Goal: Communication & Community: Answer question/provide support

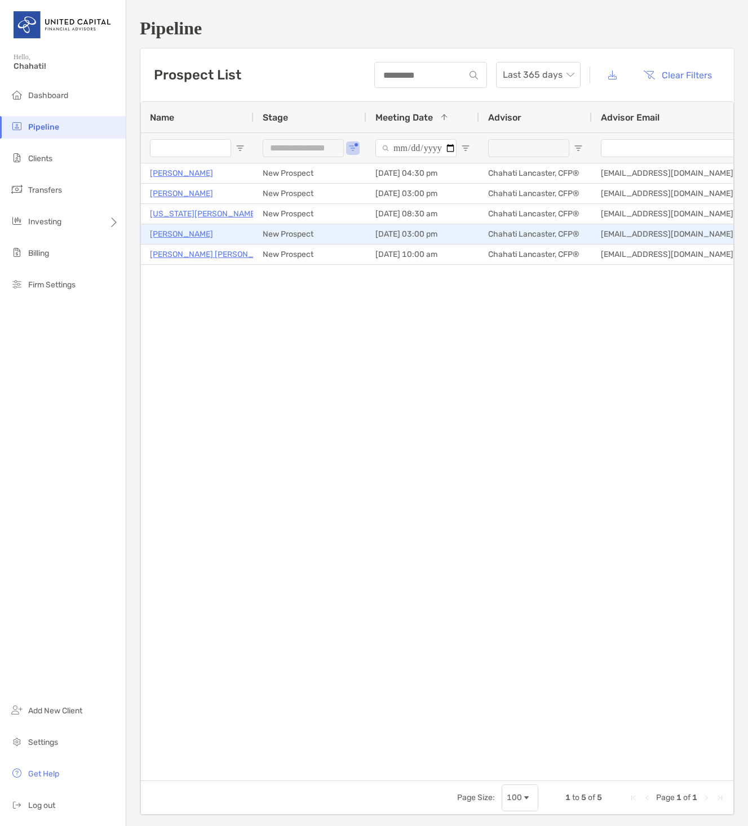
click at [176, 233] on p "[PERSON_NAME]" at bounding box center [181, 234] width 63 height 14
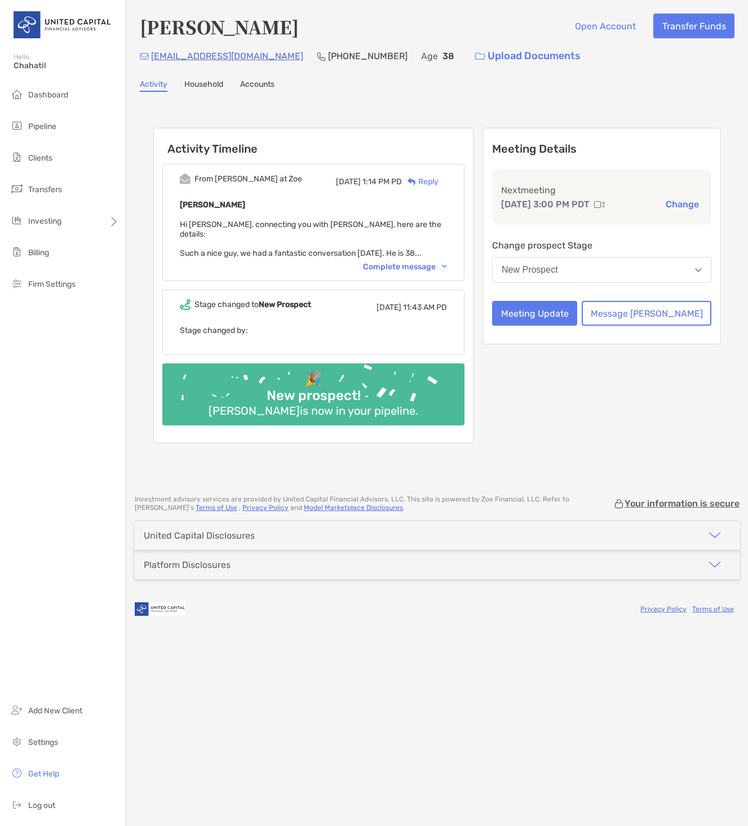
click at [416, 262] on div "Complete message" at bounding box center [405, 267] width 84 height 10
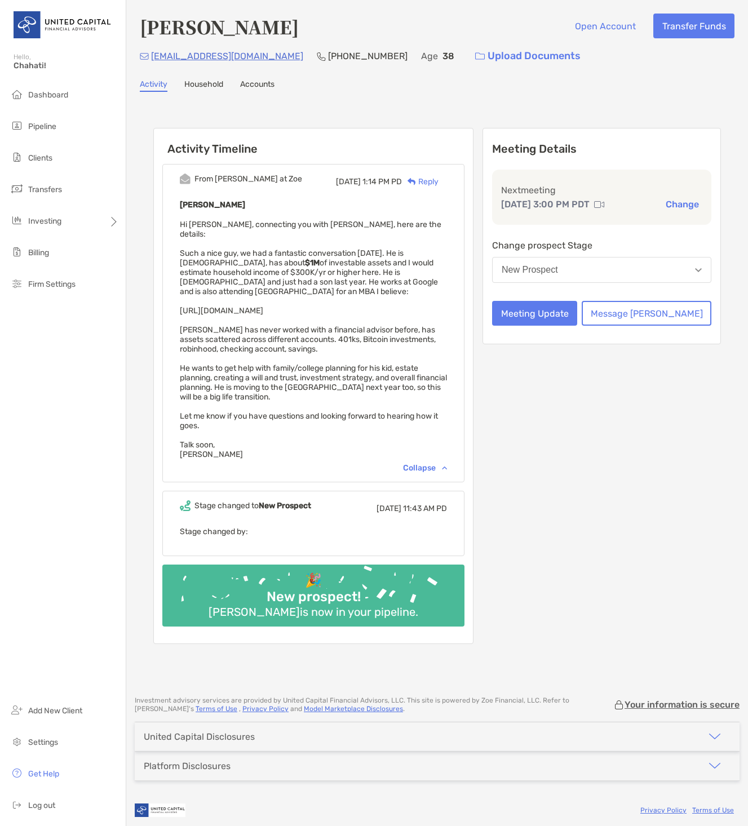
click at [604, 205] on img at bounding box center [599, 204] width 10 height 9
click at [439, 183] on div "Reply" at bounding box center [420, 182] width 37 height 12
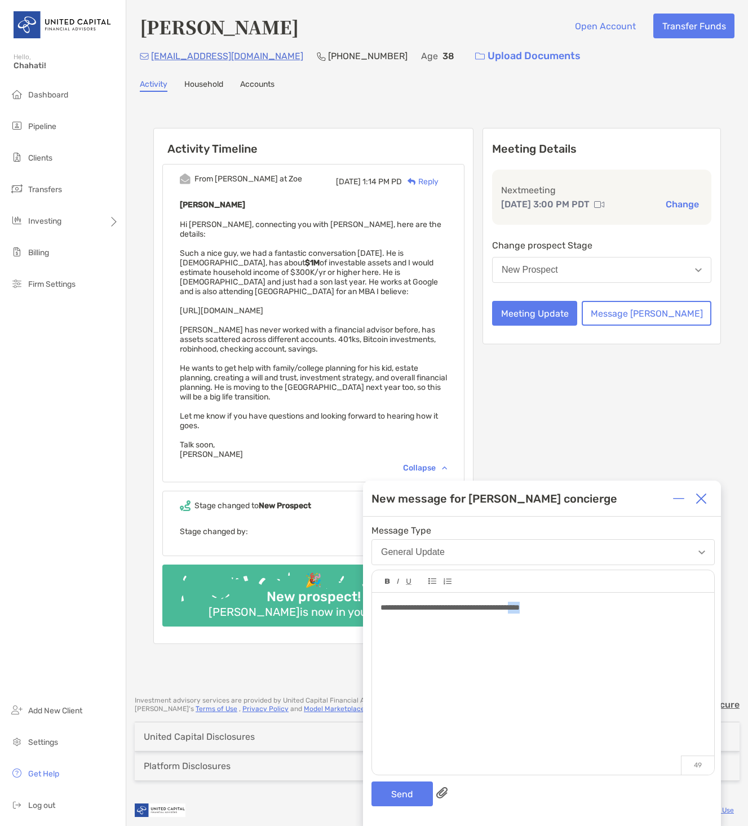
drag, startPoint x: 577, startPoint y: 607, endPoint x: 552, endPoint y: 608, distance: 24.8
click at [552, 608] on div "**********" at bounding box center [542, 608] width 325 height 12
click at [400, 790] on button "Send" at bounding box center [401, 794] width 61 height 25
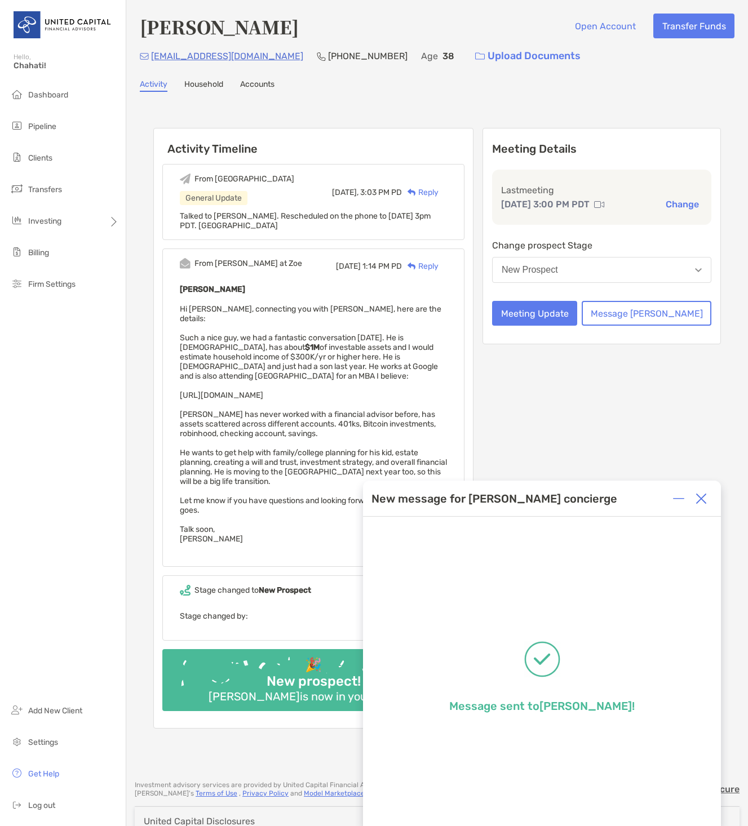
click at [703, 497] on img at bounding box center [701, 498] width 11 height 11
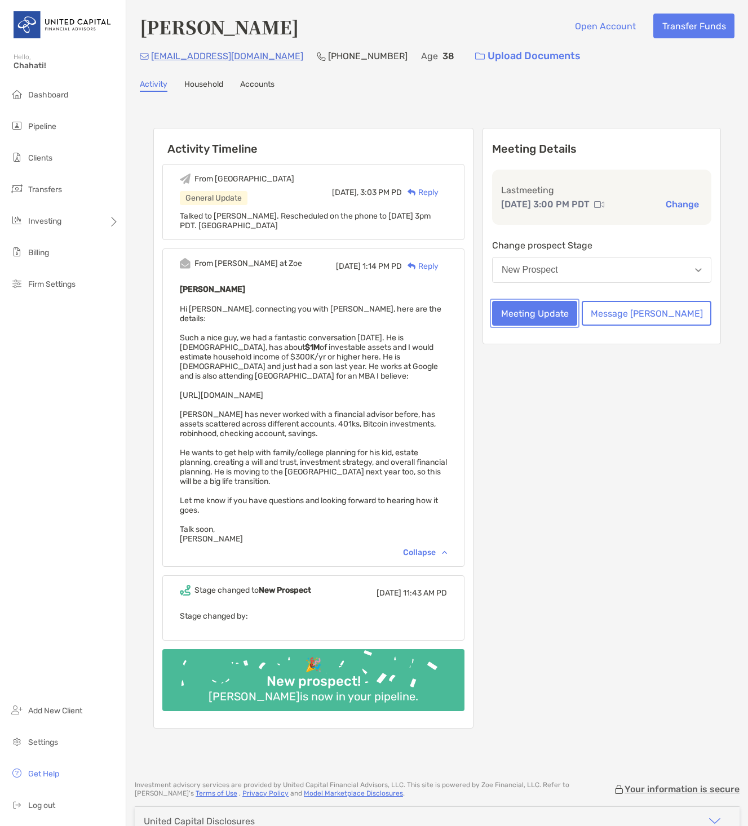
click at [577, 313] on button "Meeting Update" at bounding box center [534, 313] width 85 height 25
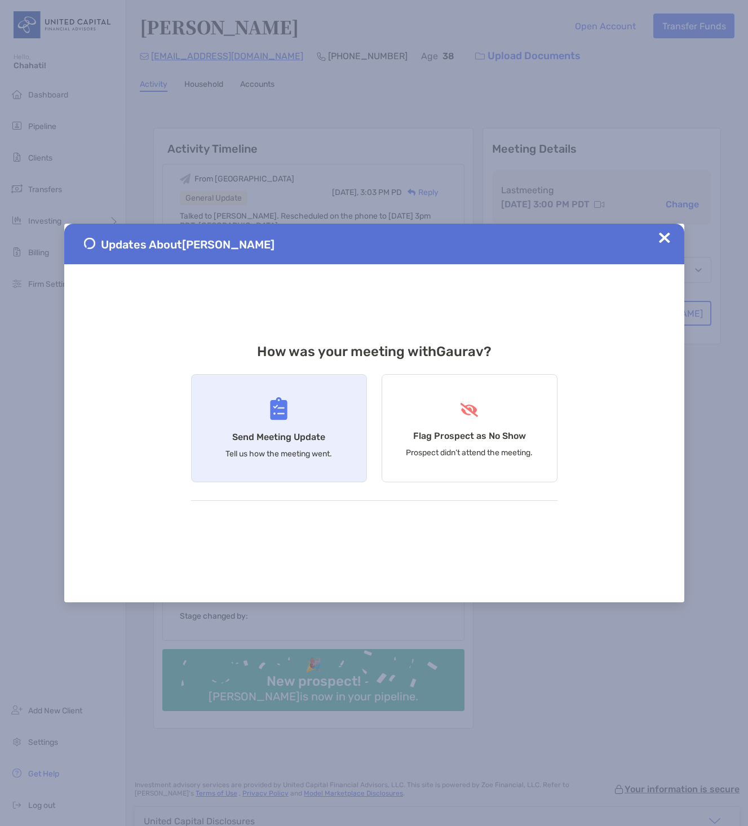
click at [282, 422] on div "Send Meeting Update Tell us how the meeting went." at bounding box center [279, 428] width 176 height 108
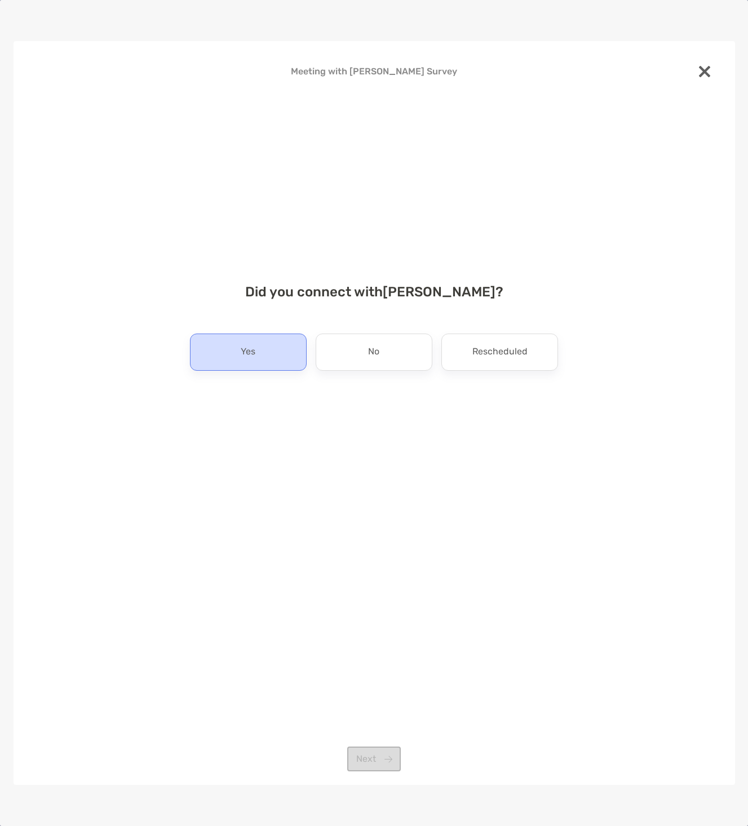
click at [267, 357] on div "Yes" at bounding box center [248, 352] width 117 height 37
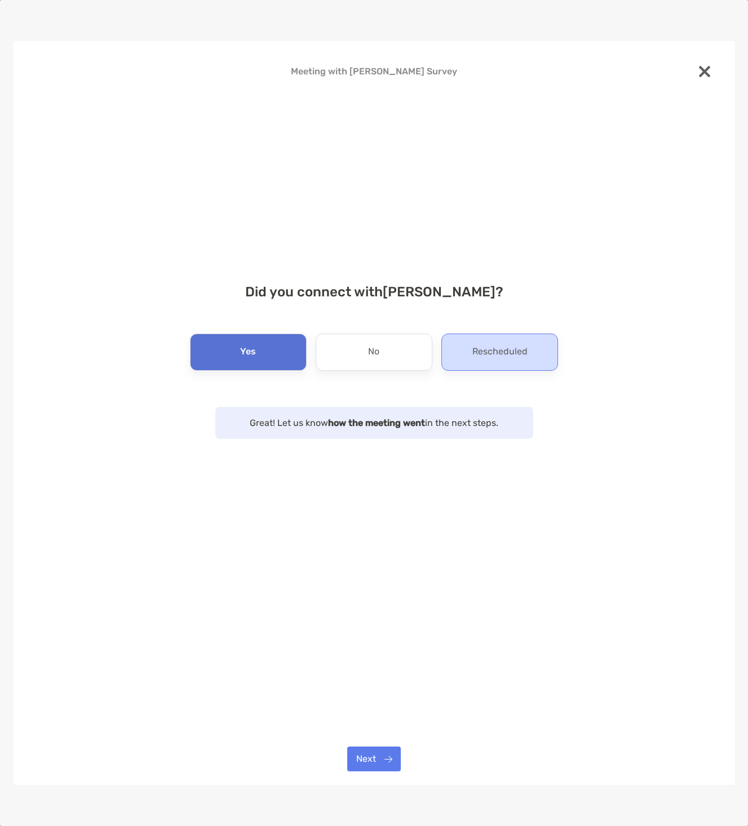
click at [470, 366] on div "Rescheduled" at bounding box center [499, 352] width 117 height 37
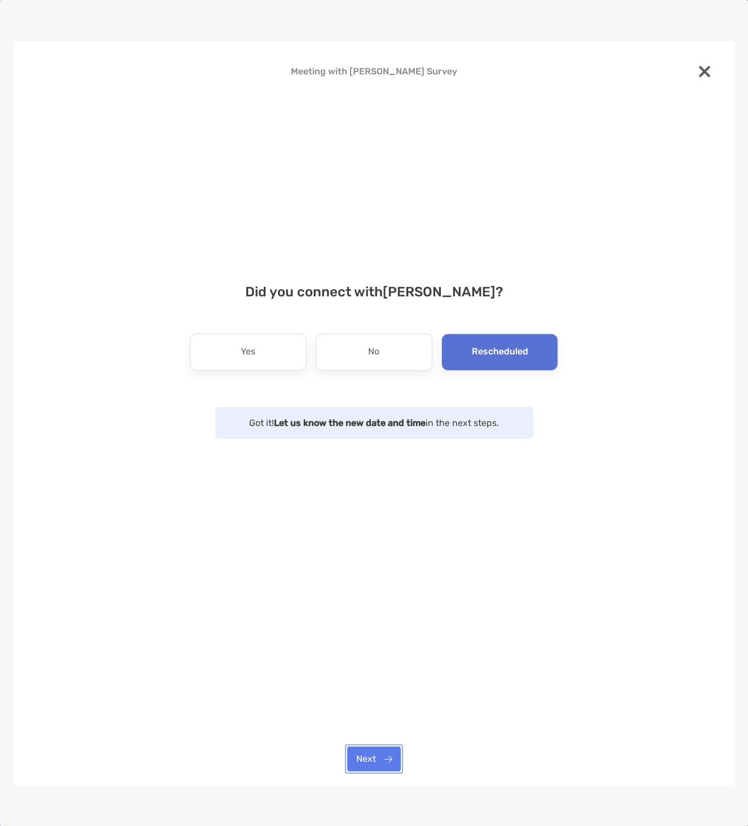
click at [380, 758] on button "Next" at bounding box center [374, 759] width 54 height 25
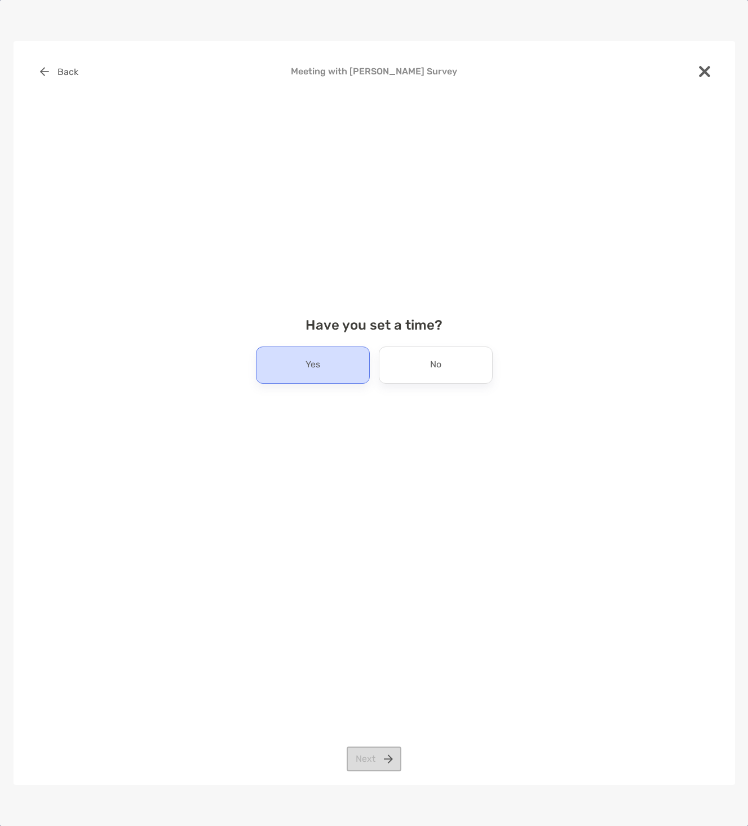
click at [330, 375] on div "Yes" at bounding box center [313, 365] width 114 height 37
click at [373, 767] on button "Next" at bounding box center [374, 759] width 55 height 25
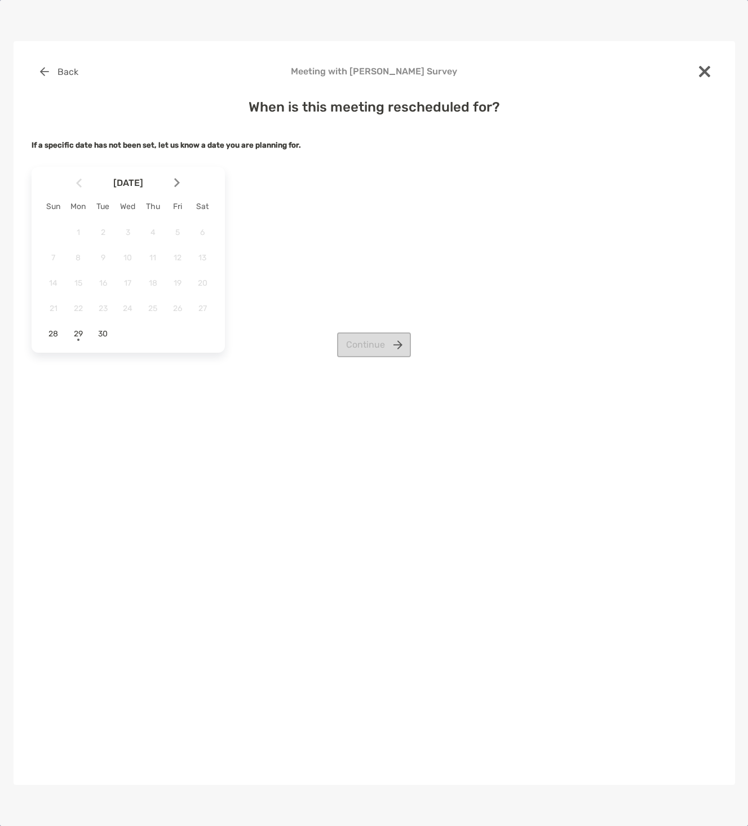
click at [105, 334] on div "Continue" at bounding box center [374, 345] width 685 height 25
click at [99, 334] on div "Continue" at bounding box center [374, 345] width 685 height 25
click at [179, 181] on img at bounding box center [177, 183] width 6 height 10
click at [126, 230] on span "1" at bounding box center [127, 233] width 19 height 10
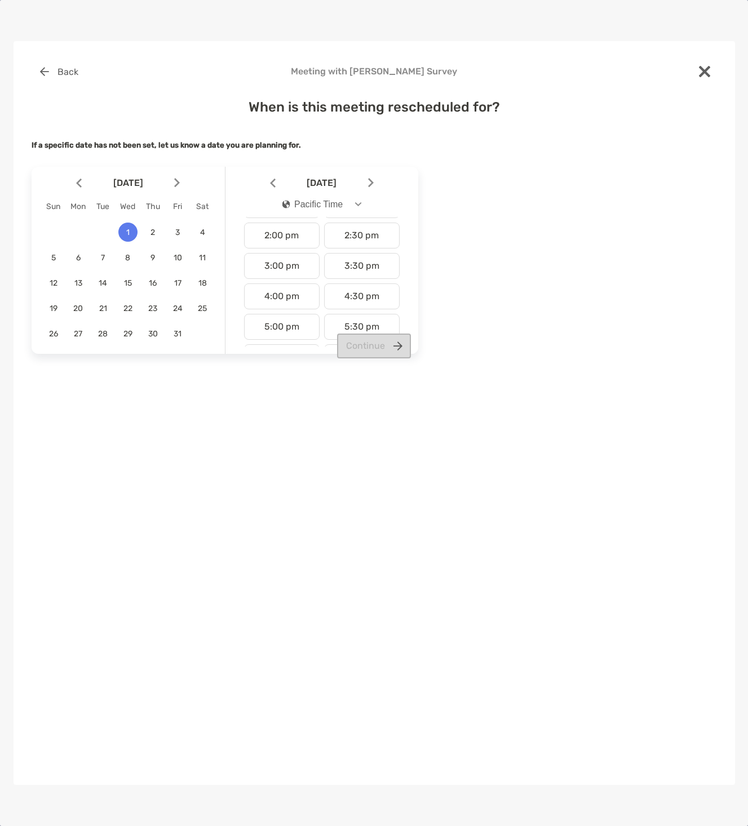
scroll to position [395, 0]
click at [284, 289] on div "3:00 pm" at bounding box center [282, 292] width 76 height 26
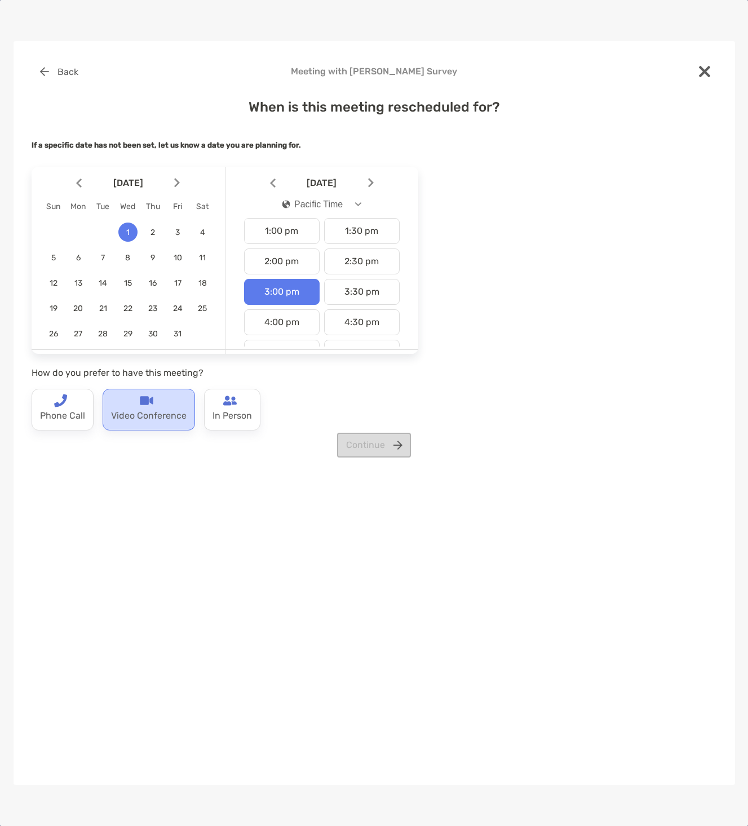
click at [144, 410] on p "Video Conference" at bounding box center [149, 417] width 76 height 18
click at [367, 441] on button "Continue" at bounding box center [374, 445] width 74 height 25
